Goal: Task Accomplishment & Management: Complete application form

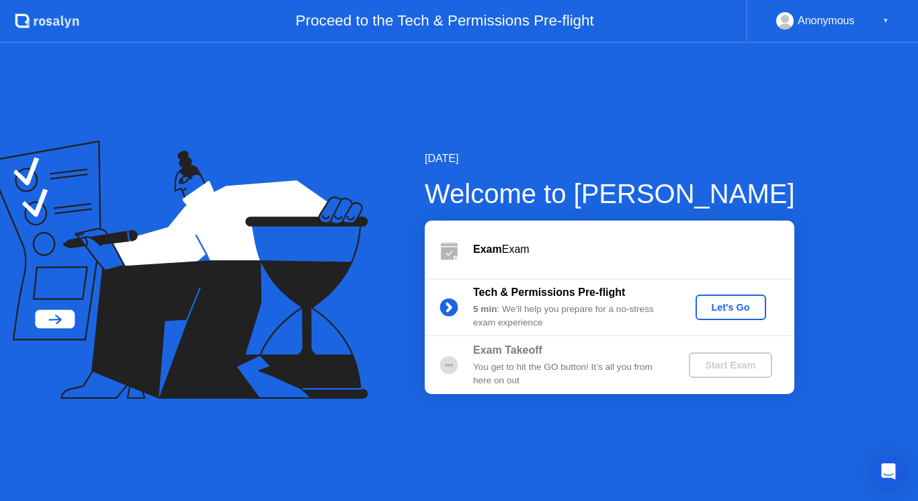
click at [733, 313] on div "Let's Go" at bounding box center [731, 307] width 60 height 11
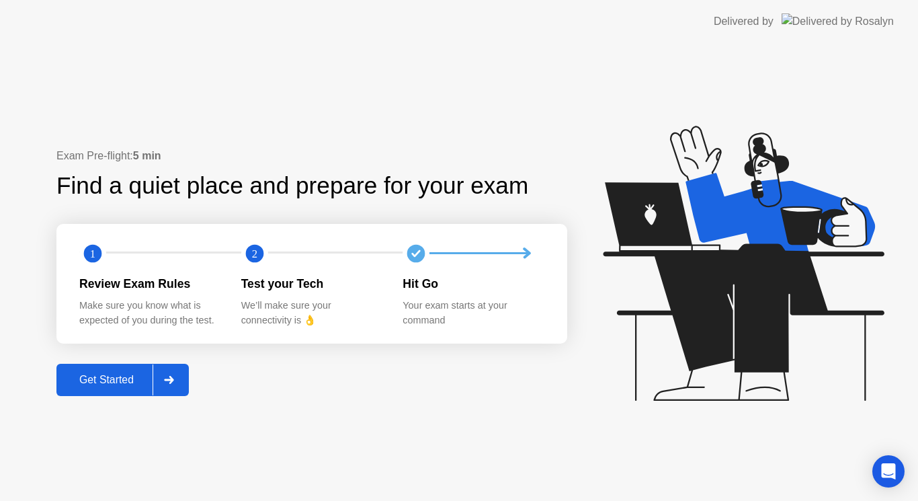
click at [144, 383] on div "Get Started" at bounding box center [107, 380] width 92 height 12
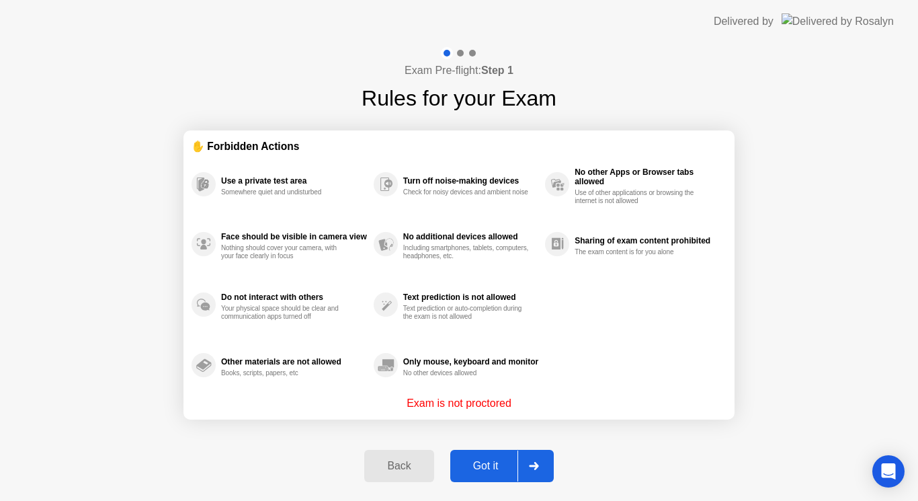
click at [477, 467] on div "Got it" at bounding box center [485, 466] width 63 height 12
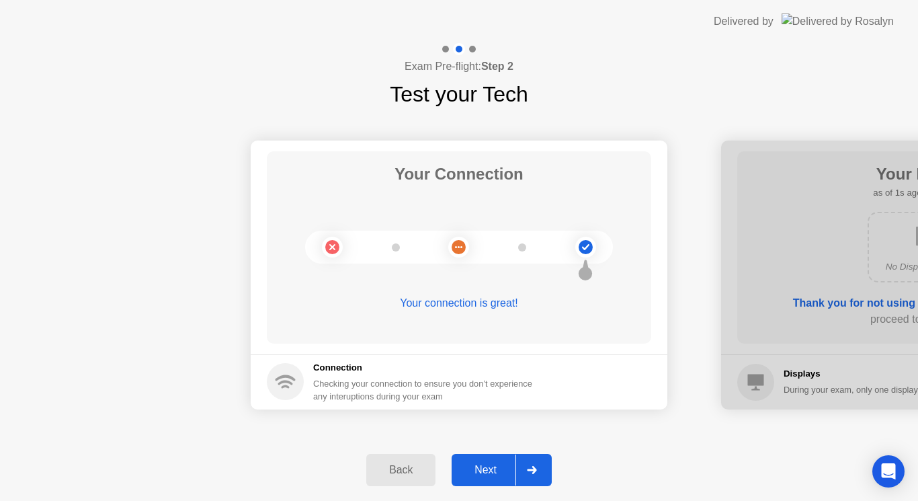
click at [492, 469] on div "Next" at bounding box center [486, 470] width 60 height 12
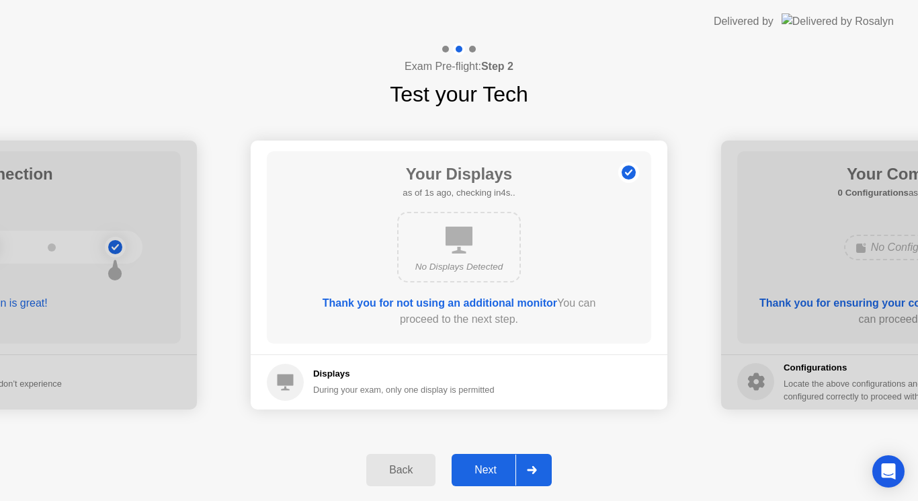
click at [492, 468] on div "Next" at bounding box center [486, 470] width 60 height 12
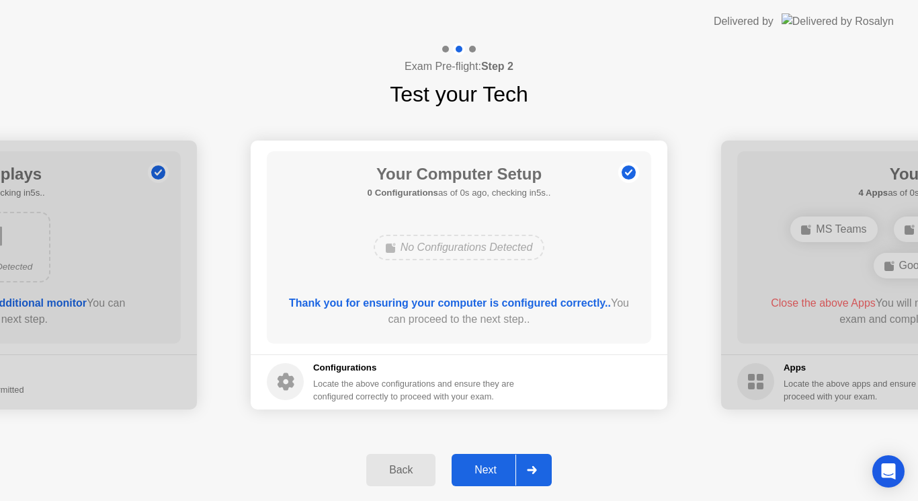
click at [492, 468] on div "Next" at bounding box center [486, 470] width 60 height 12
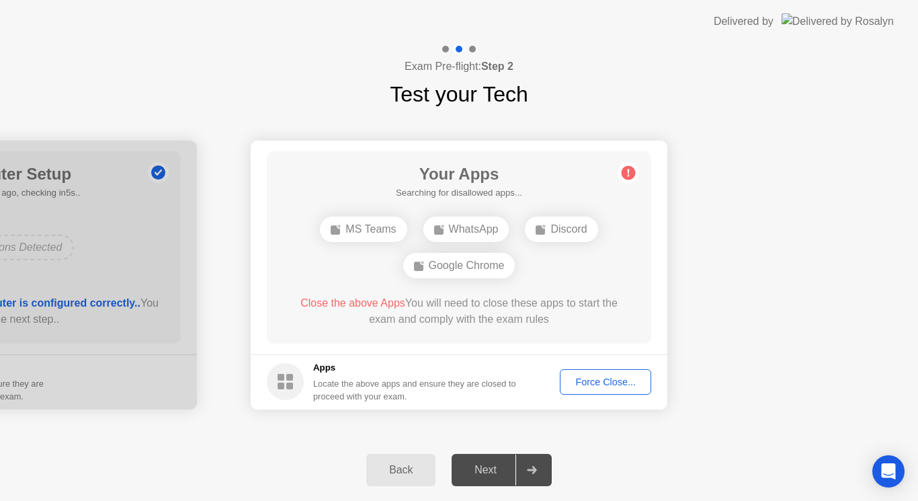
click at [606, 387] on div "Force Close..." at bounding box center [606, 381] width 82 height 11
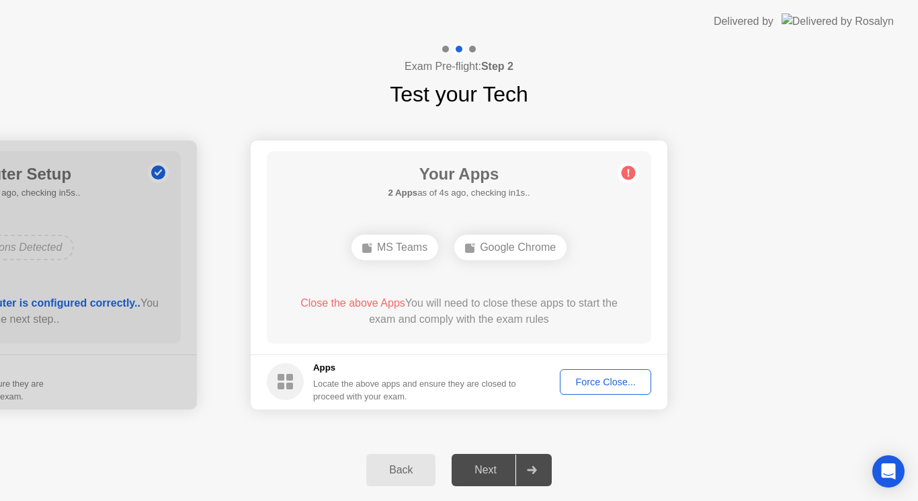
click at [616, 387] on div "Force Close..." at bounding box center [606, 381] width 82 height 11
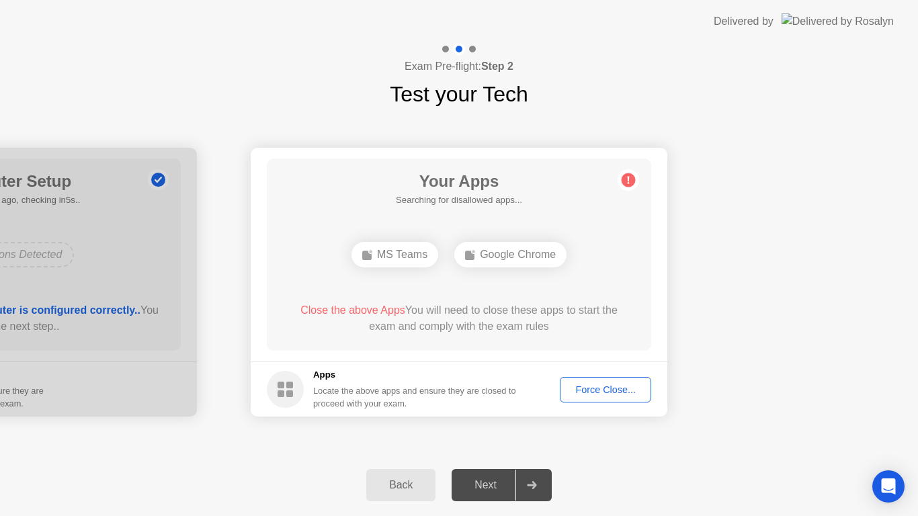
drag, startPoint x: 605, startPoint y: 379, endPoint x: 605, endPoint y: 395, distance: 15.5
click at [605, 395] on footer "Apps Locate the above apps and ensure they are closed to proceed with your exam…" at bounding box center [459, 389] width 417 height 55
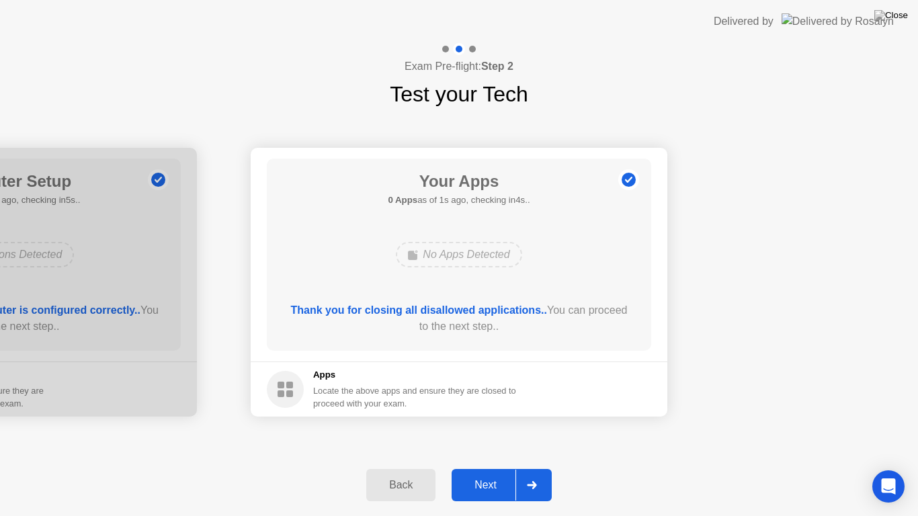
click at [496, 480] on div "Next" at bounding box center [486, 485] width 60 height 12
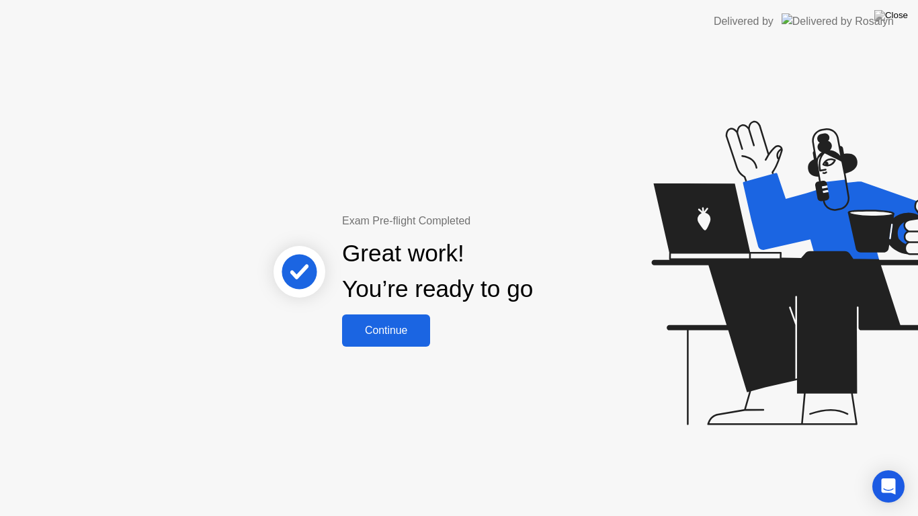
click at [401, 333] on div "Continue" at bounding box center [386, 331] width 80 height 12
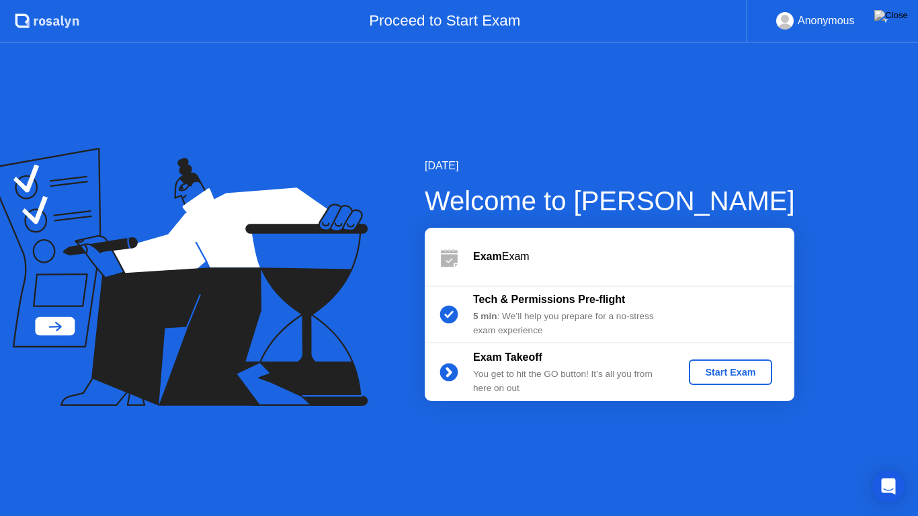
click at [726, 373] on div "Start Exam" at bounding box center [730, 372] width 72 height 11
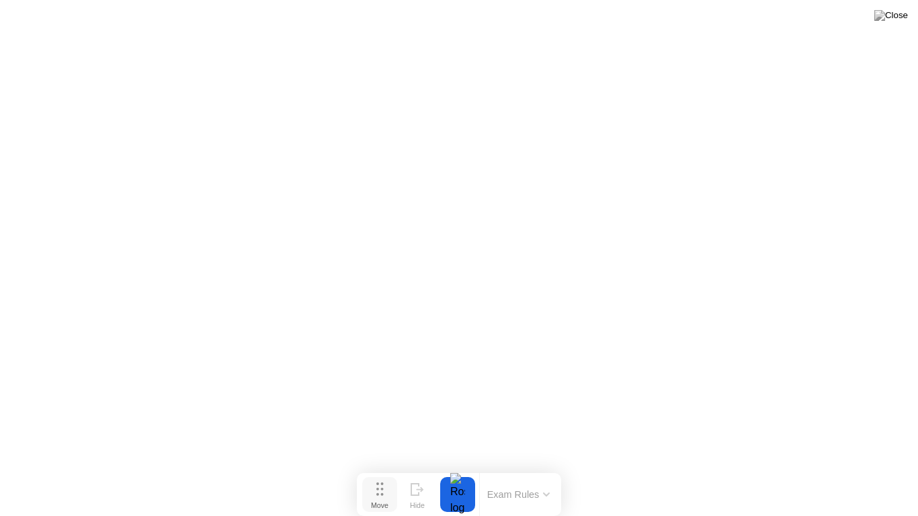
click at [381, 500] on div "Move" at bounding box center [379, 506] width 17 height 8
drag, startPoint x: 376, startPoint y: 487, endPoint x: 395, endPoint y: 514, distance: 33.2
click at [395, 500] on div "Move Hide Exam Rules" at bounding box center [478, 494] width 204 height 43
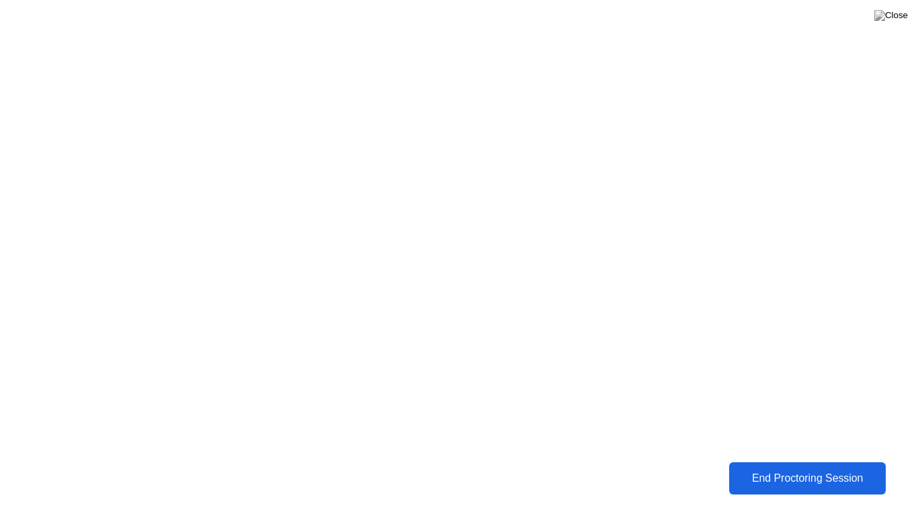
click at [806, 473] on div "End Proctoring Session" at bounding box center [807, 479] width 149 height 12
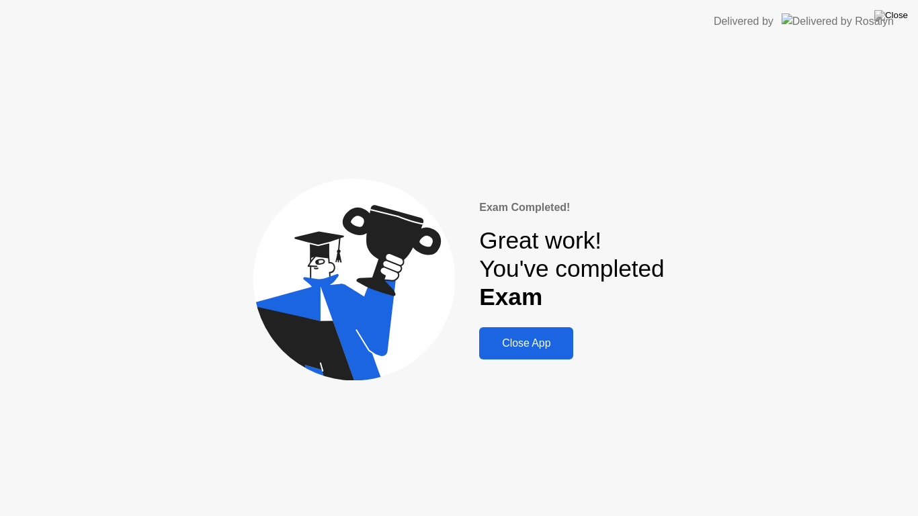
click at [526, 350] on div "Close App" at bounding box center [526, 343] width 86 height 12
